Goal: Find specific page/section: Find specific page/section

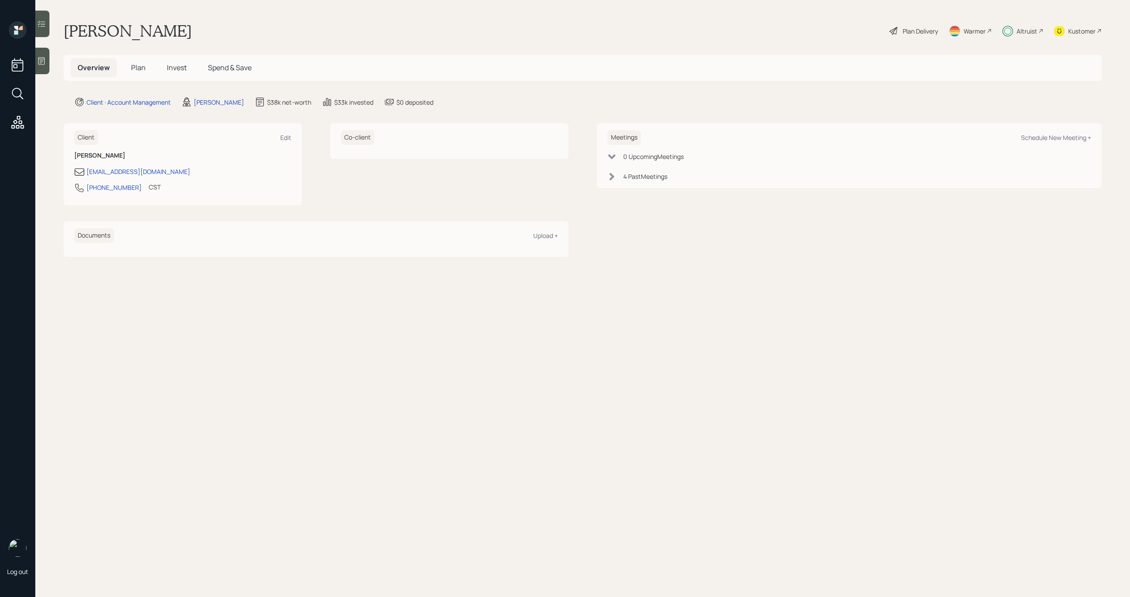
click at [144, 70] on span "Plan" at bounding box center [138, 68] width 15 height 10
